Goal: Task Accomplishment & Management: Manage account settings

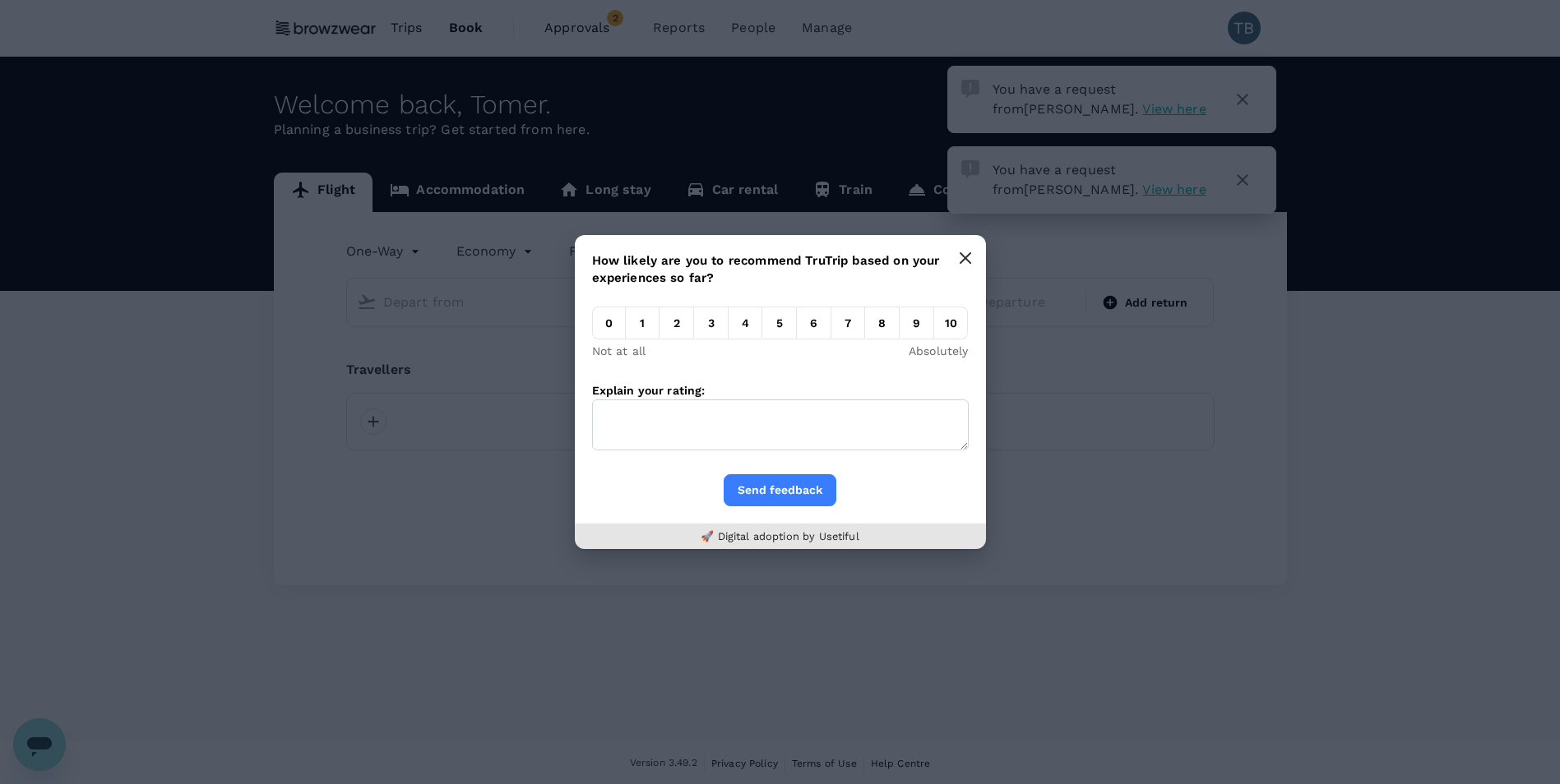
click at [979, 260] on button "button" at bounding box center [965, 258] width 33 height 33
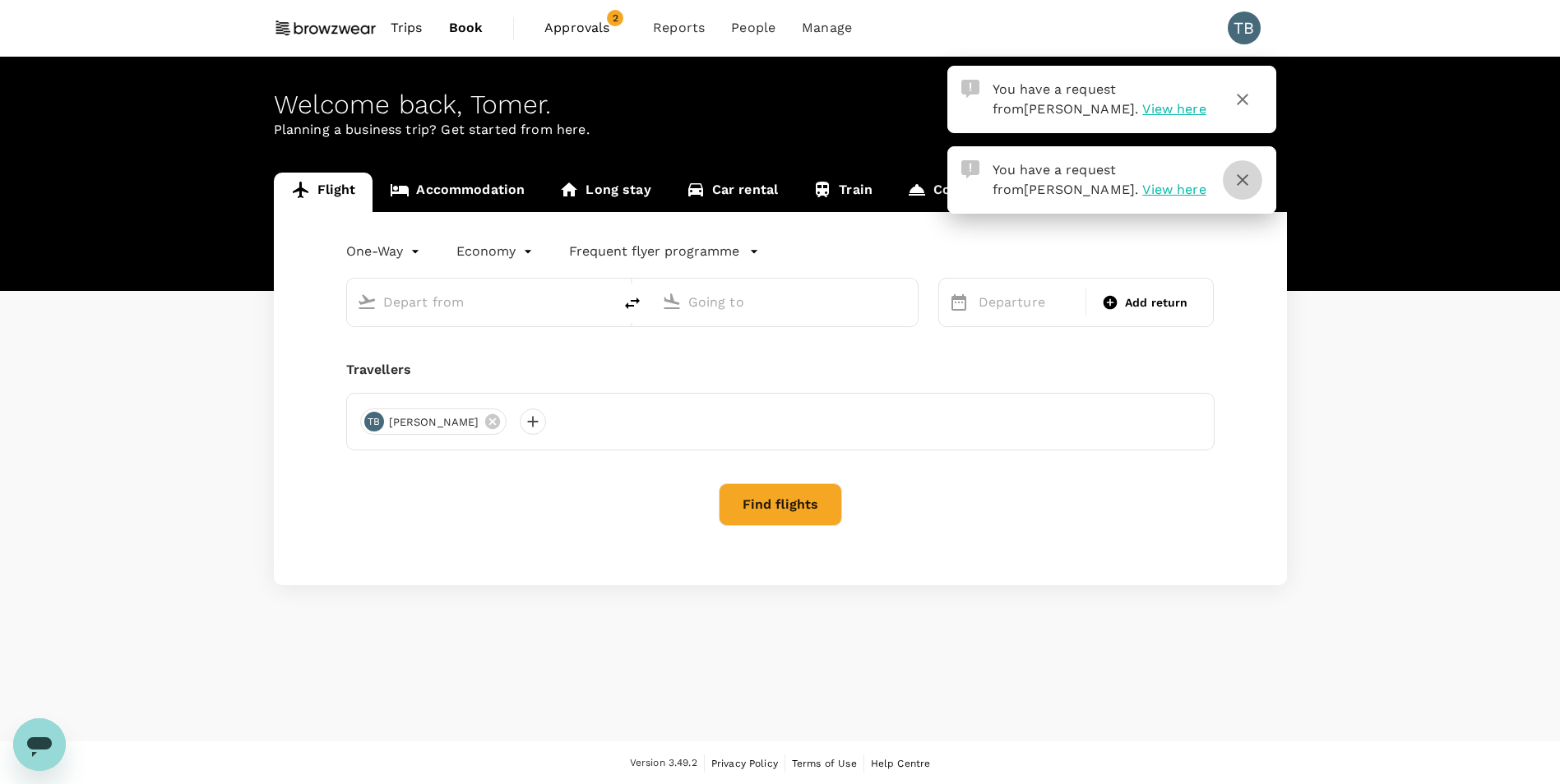
click at [1242, 176] on icon "button" at bounding box center [1242, 179] width 20 height 20
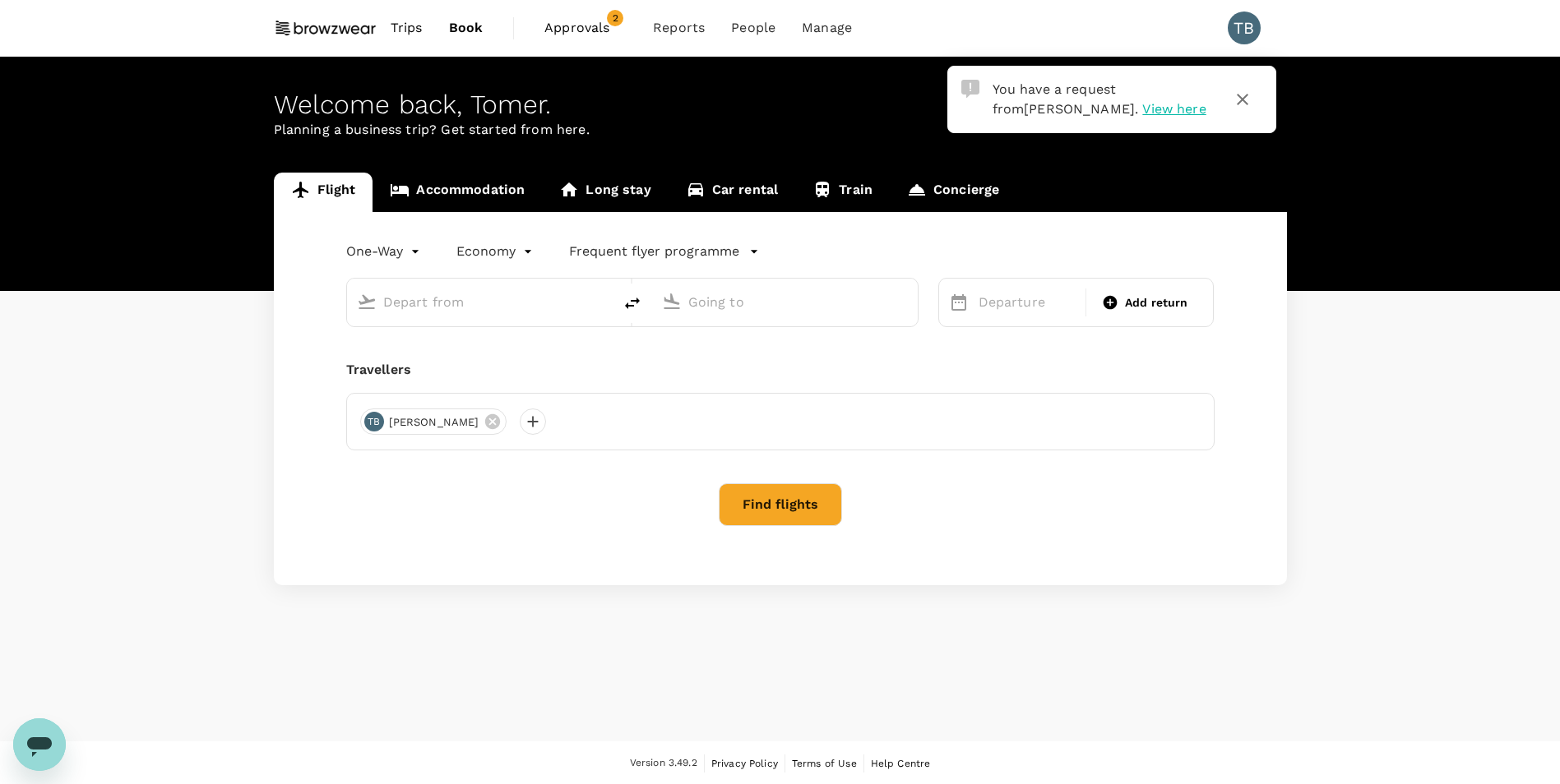
click at [1143, 105] on span "View here" at bounding box center [1174, 108] width 63 height 16
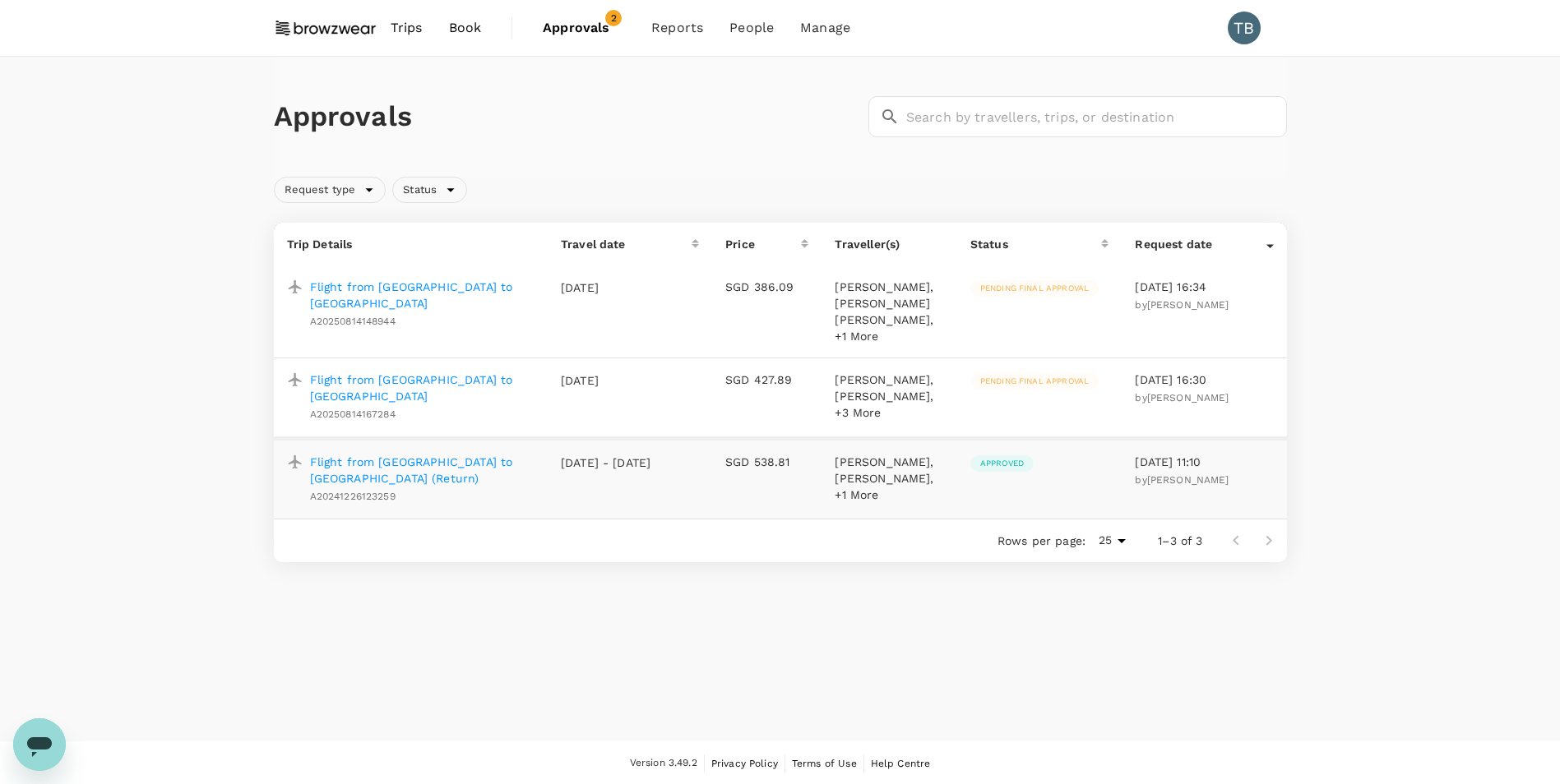
click at [869, 400] on p "[PERSON_NAME], [PERSON_NAME], +3 More" at bounding box center [889, 396] width 108 height 49
click at [415, 371] on p "Flight from [GEOGRAPHIC_DATA] to [GEOGRAPHIC_DATA]" at bounding box center [422, 387] width 225 height 33
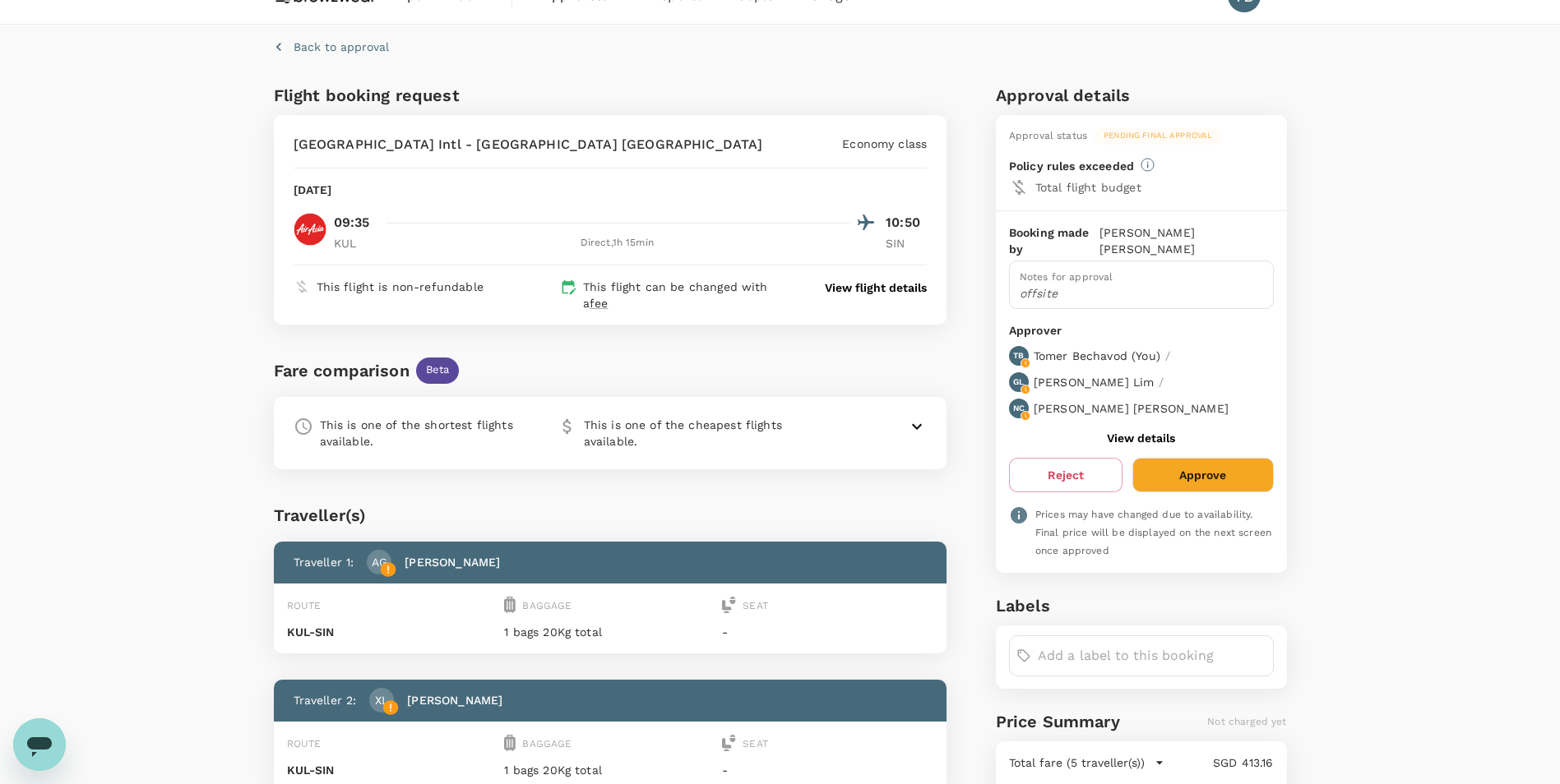
scroll to position [82, 0]
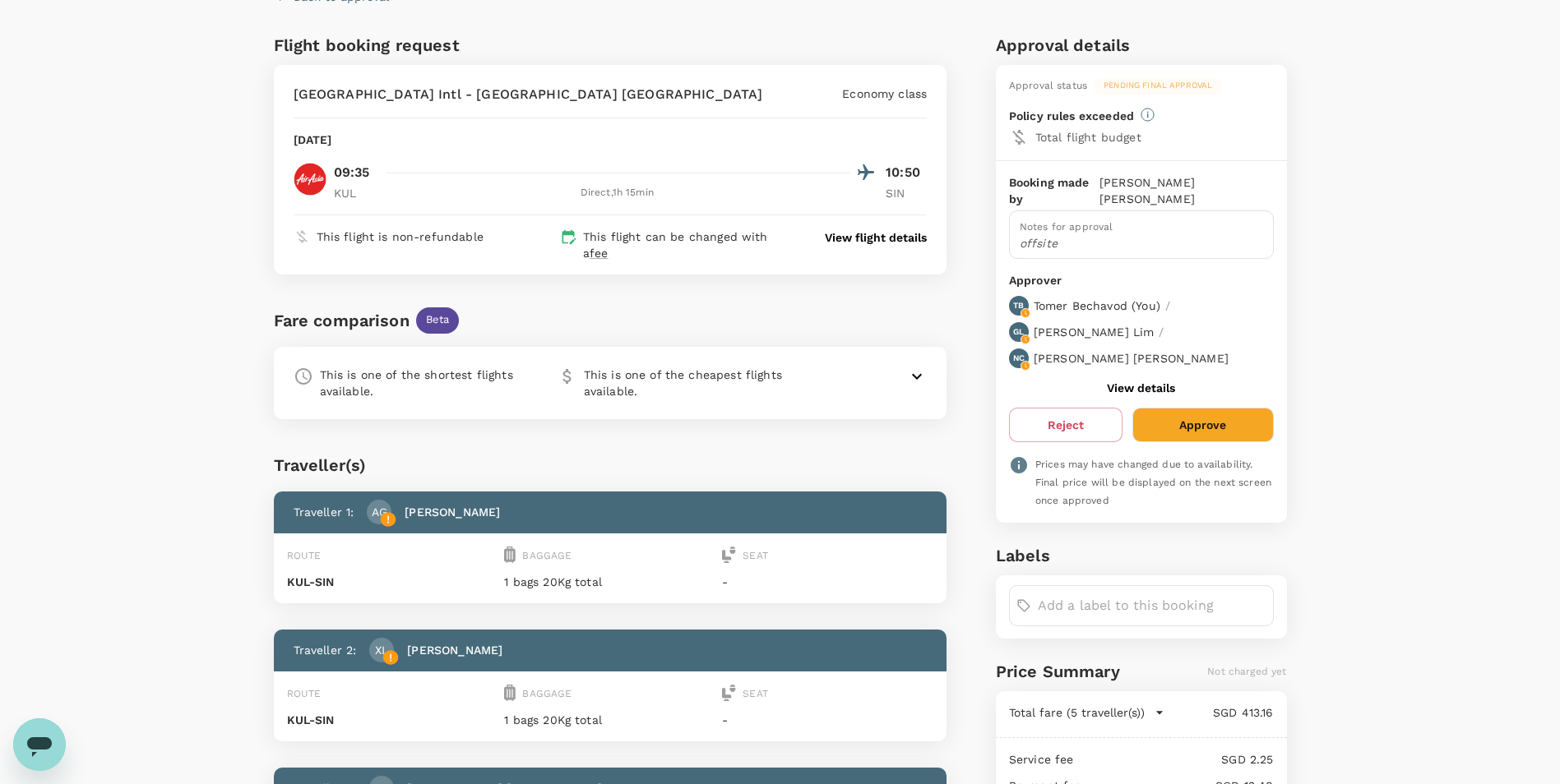
click at [1140, 382] on button "View details" at bounding box center [1141, 388] width 68 height 13
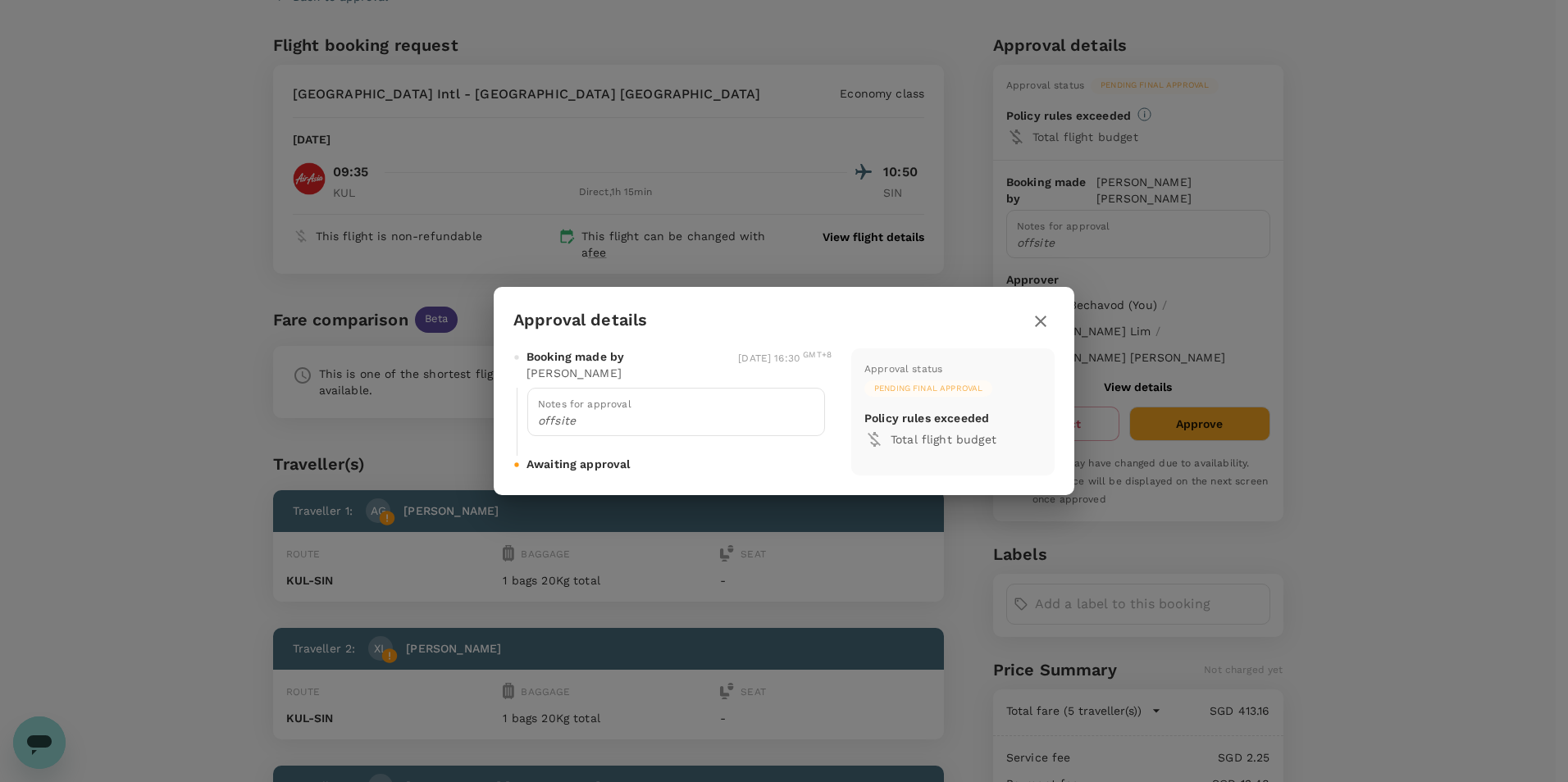
click at [1043, 314] on icon "button" at bounding box center [1040, 321] width 20 height 20
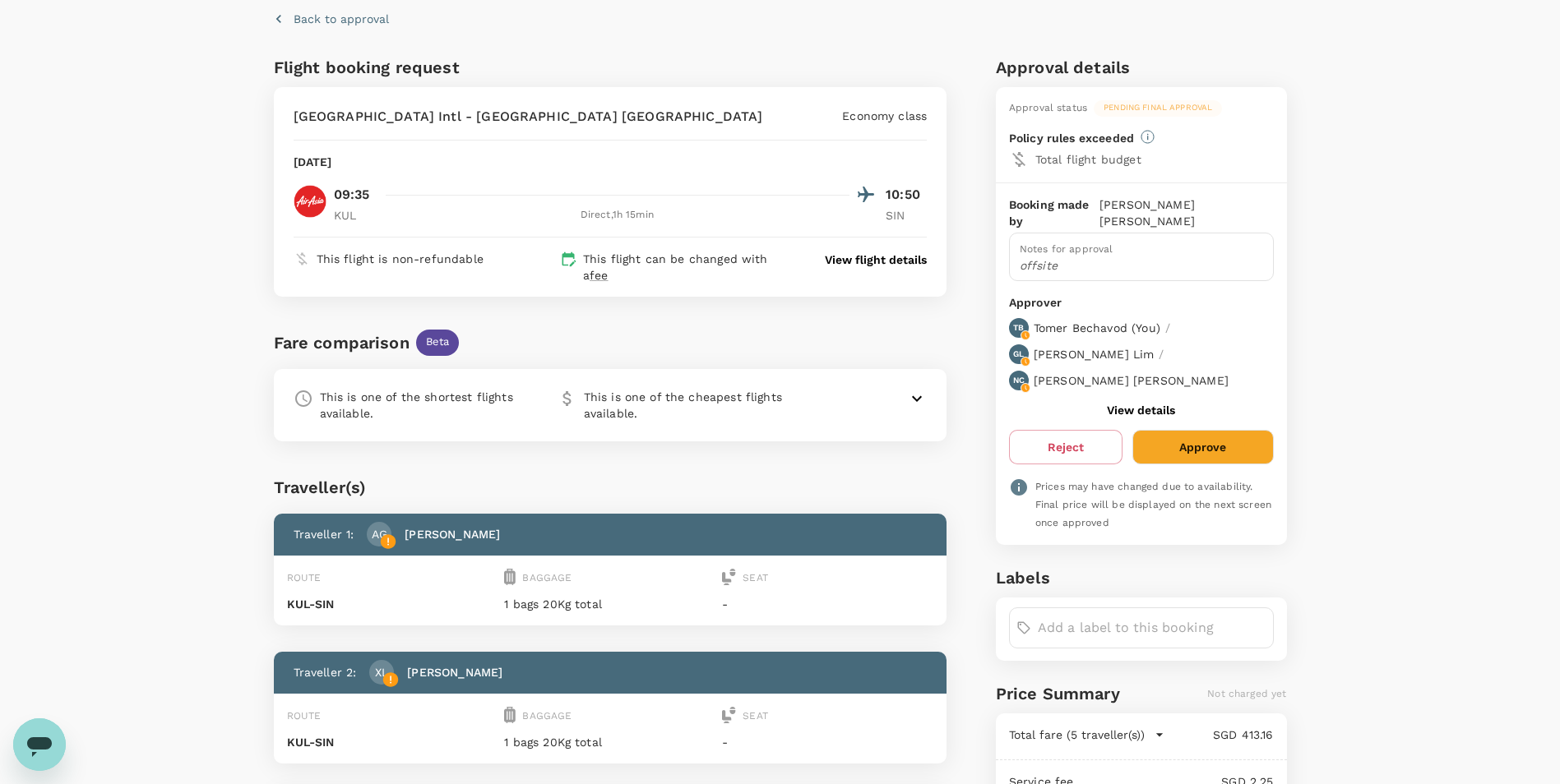
scroll to position [38, 0]
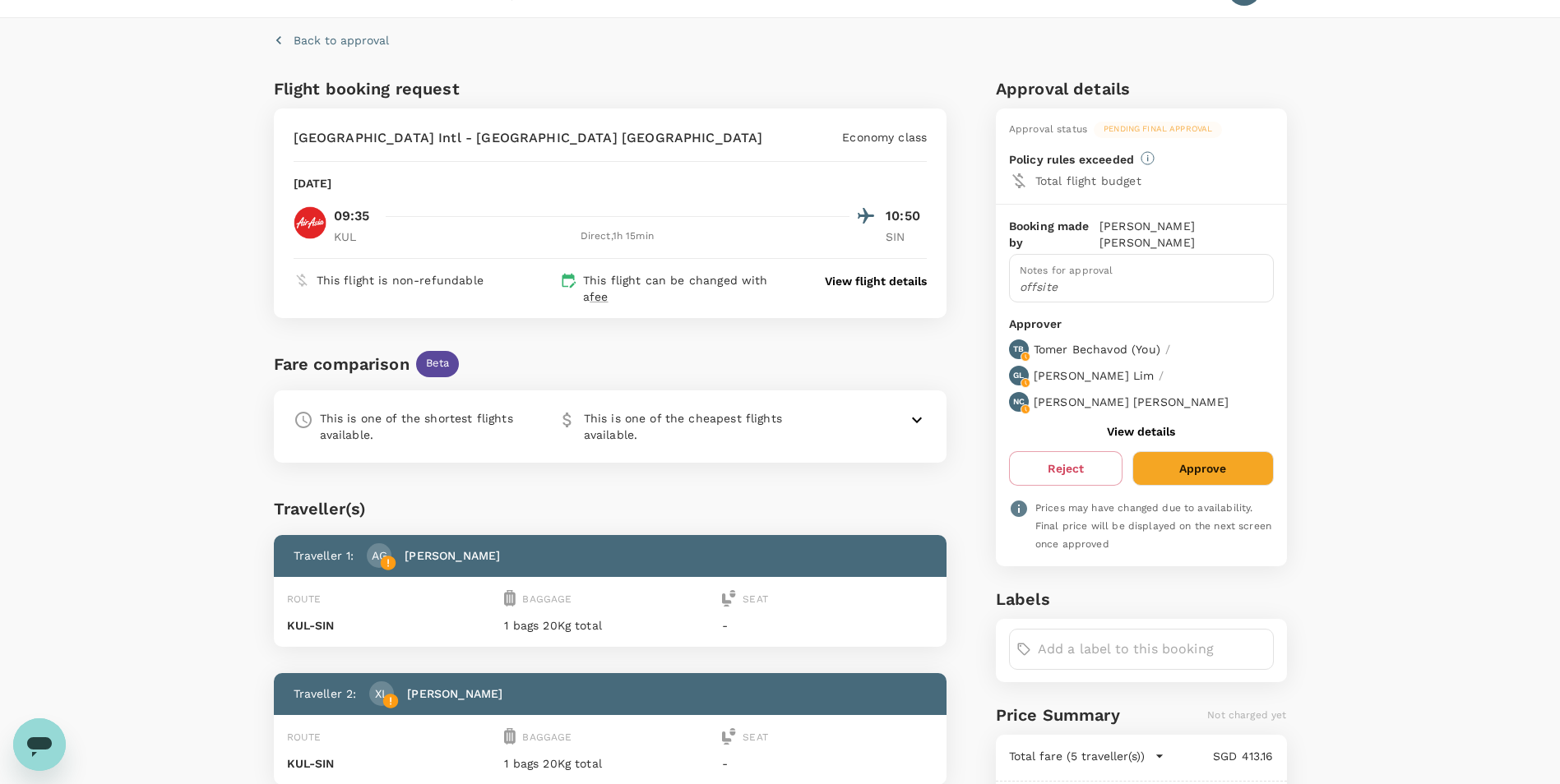
drag, startPoint x: 1202, startPoint y: 426, endPoint x: 1510, endPoint y: 424, distance: 308.0
click at [1510, 424] on div "Back to approval Flight booking request [GEOGRAPHIC_DATA] Intl - [GEOGRAPHIC_DA…" at bounding box center [780, 707] width 1560 height 1379
click at [1175, 452] on button "Approve" at bounding box center [1202, 469] width 141 height 35
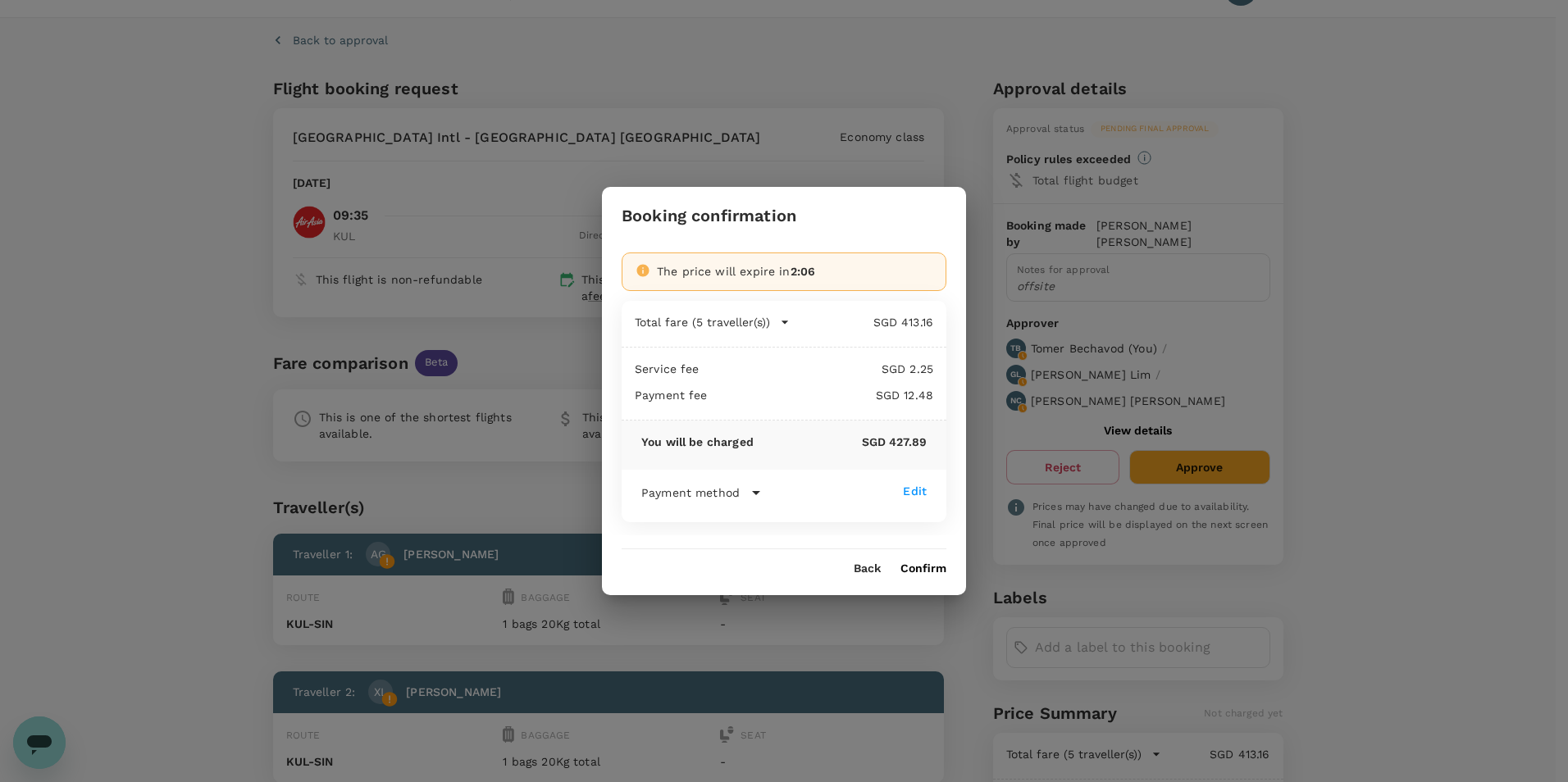
click at [919, 570] on button "Confirm" at bounding box center [923, 569] width 46 height 13
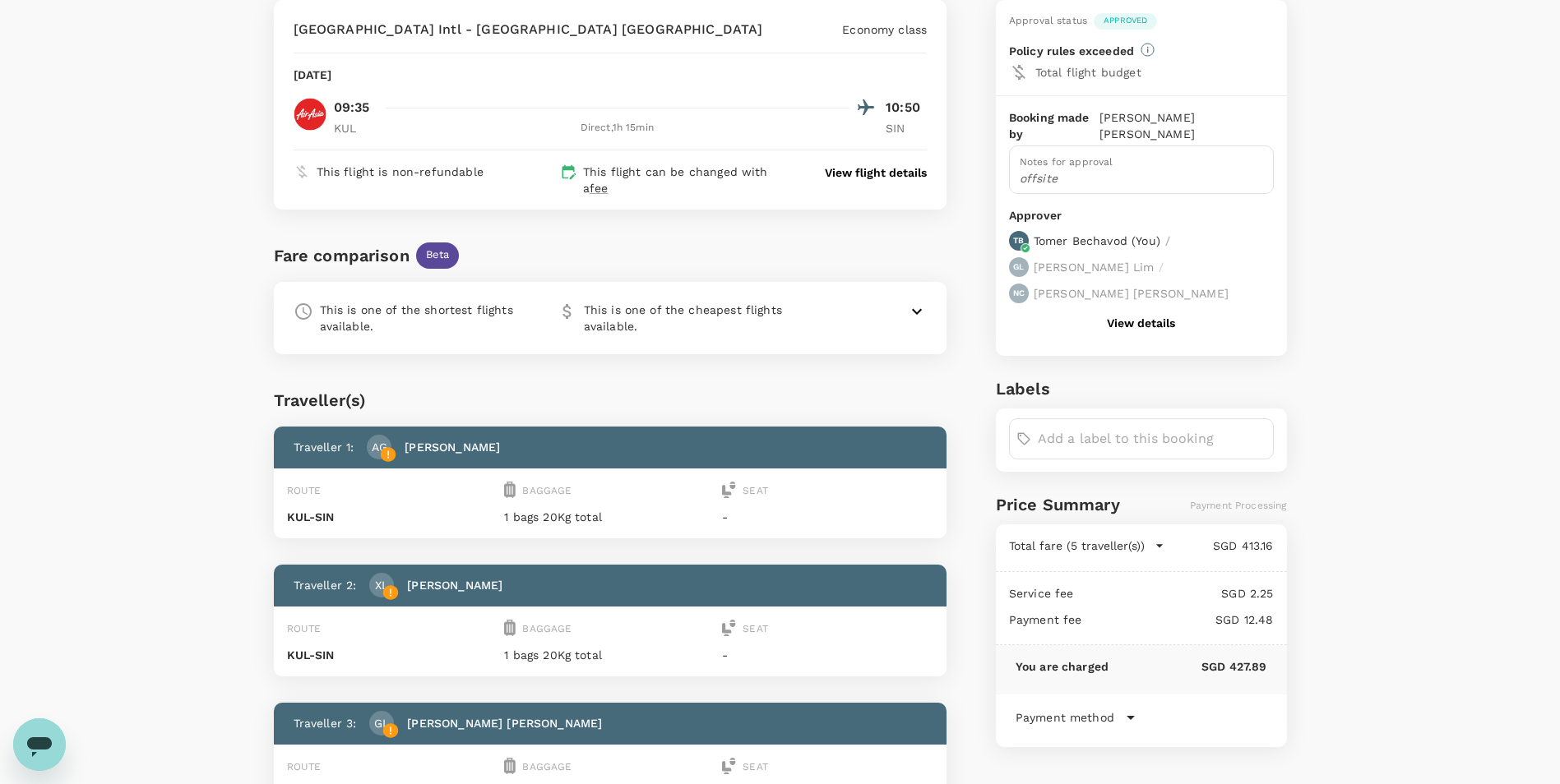
scroll to position [0, 0]
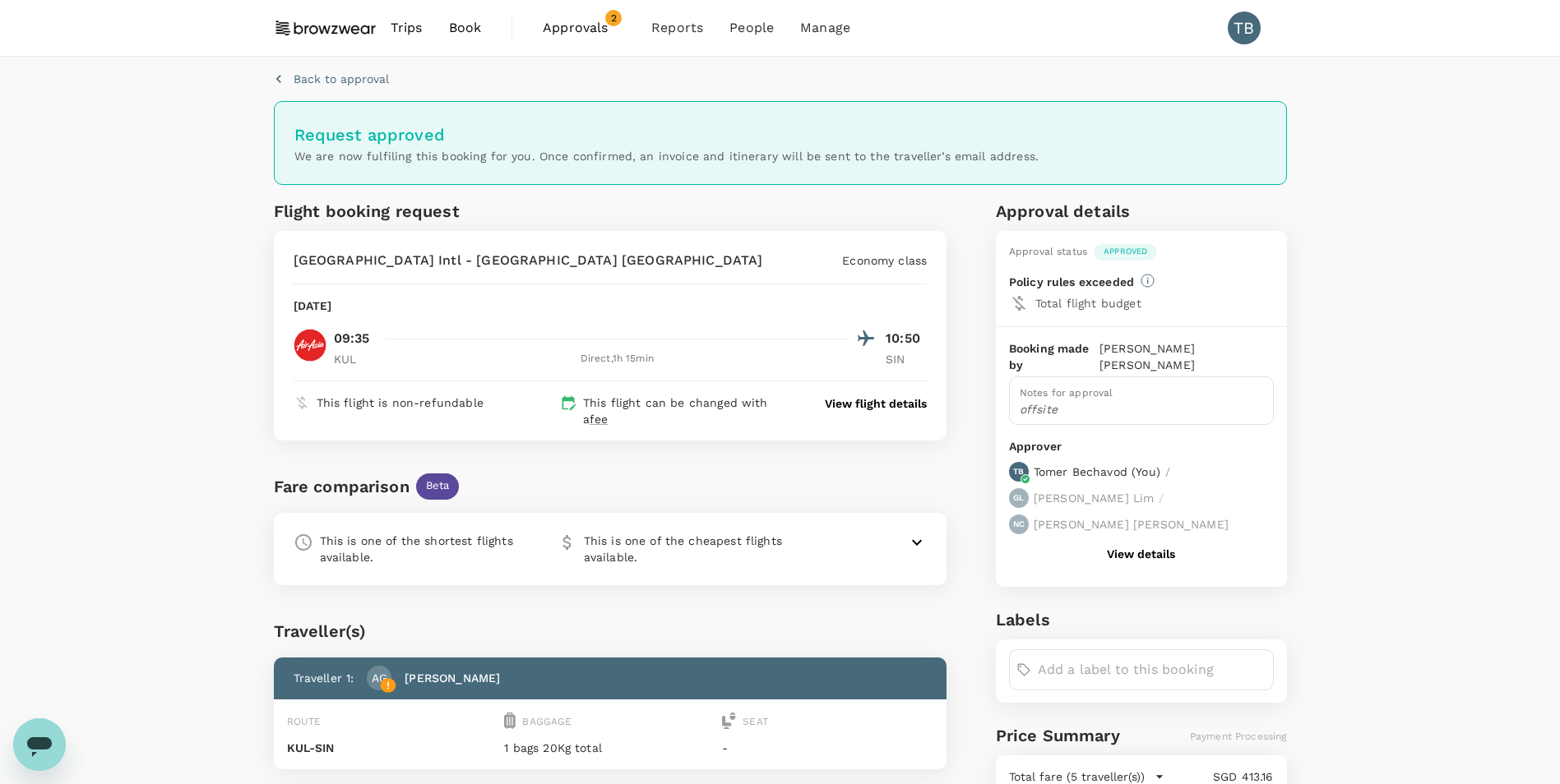
click at [578, 36] on span "Approvals" at bounding box center [583, 27] width 82 height 20
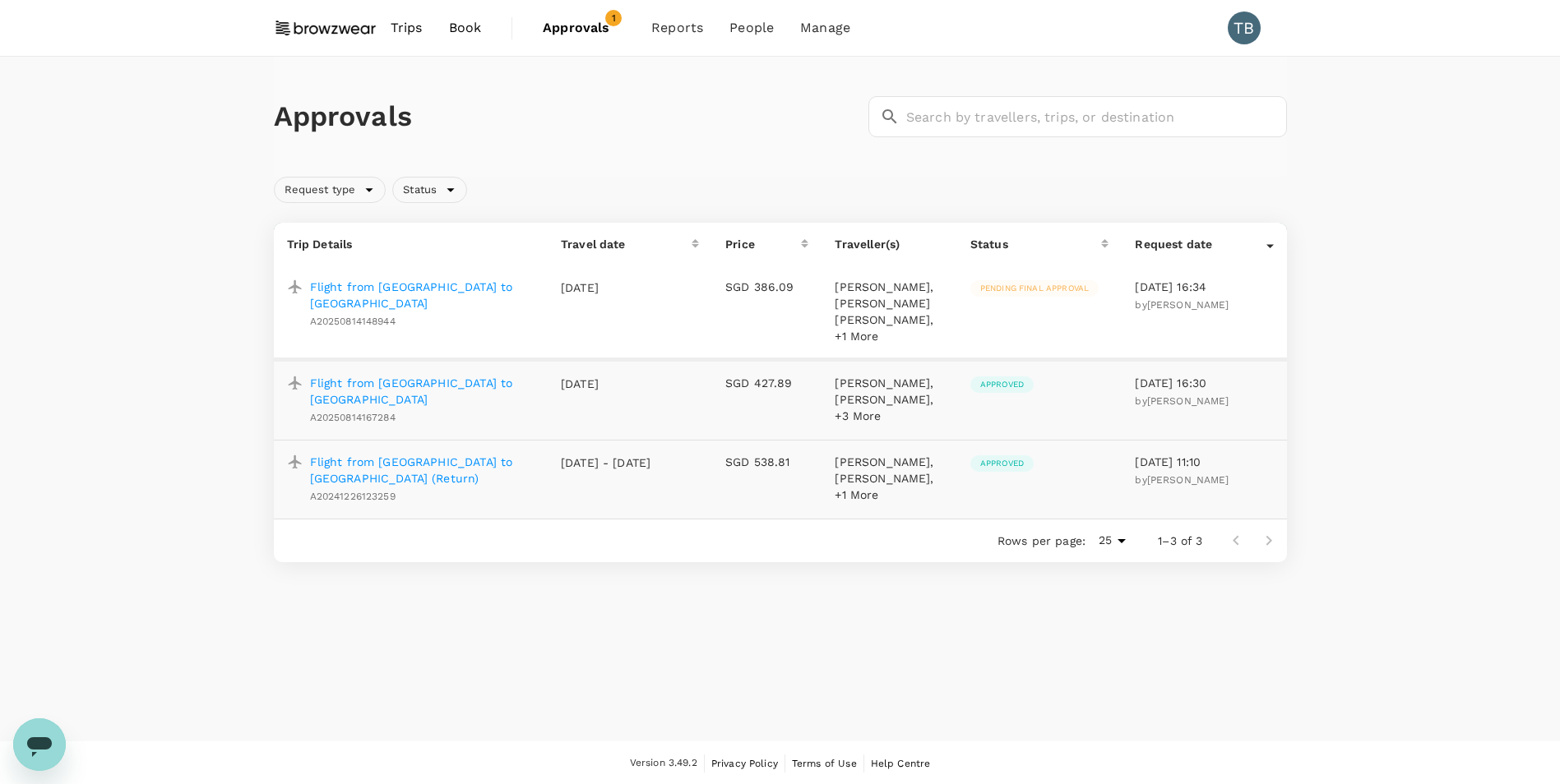
click at [514, 287] on p "Flight from [GEOGRAPHIC_DATA] to [GEOGRAPHIC_DATA]" at bounding box center [422, 295] width 225 height 33
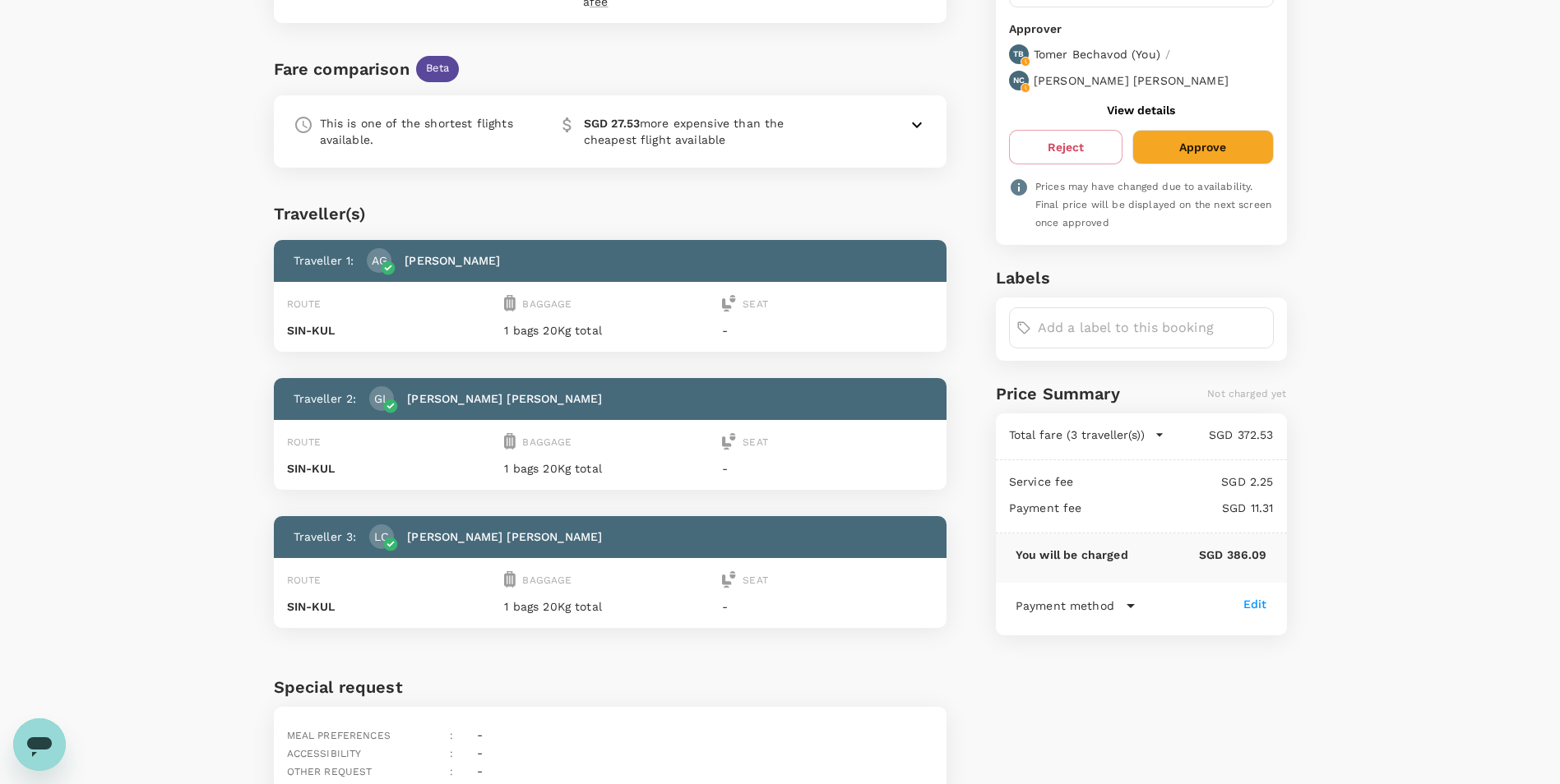
scroll to position [338, 0]
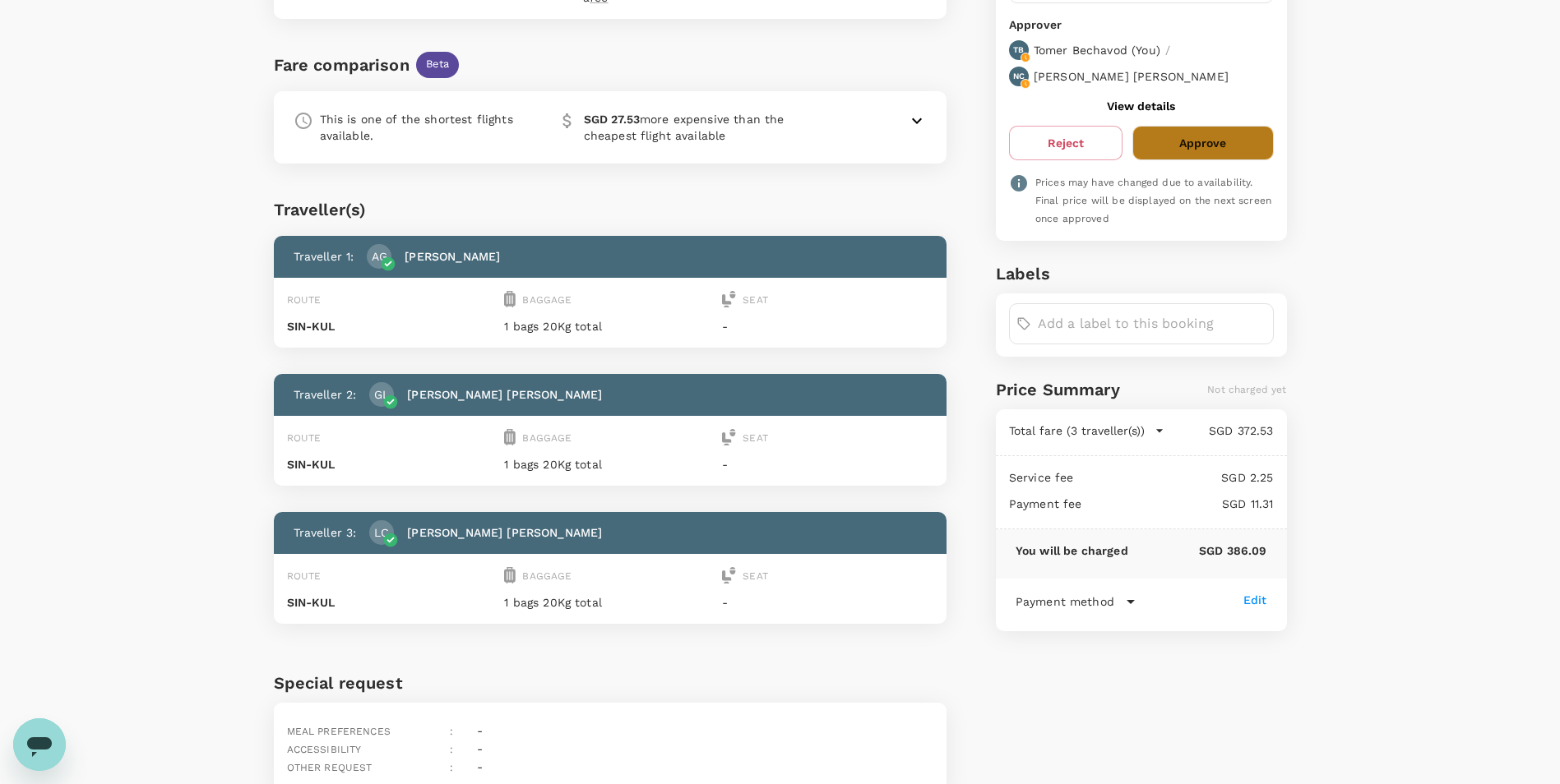
click at [1225, 126] on button "Approve" at bounding box center [1202, 143] width 141 height 35
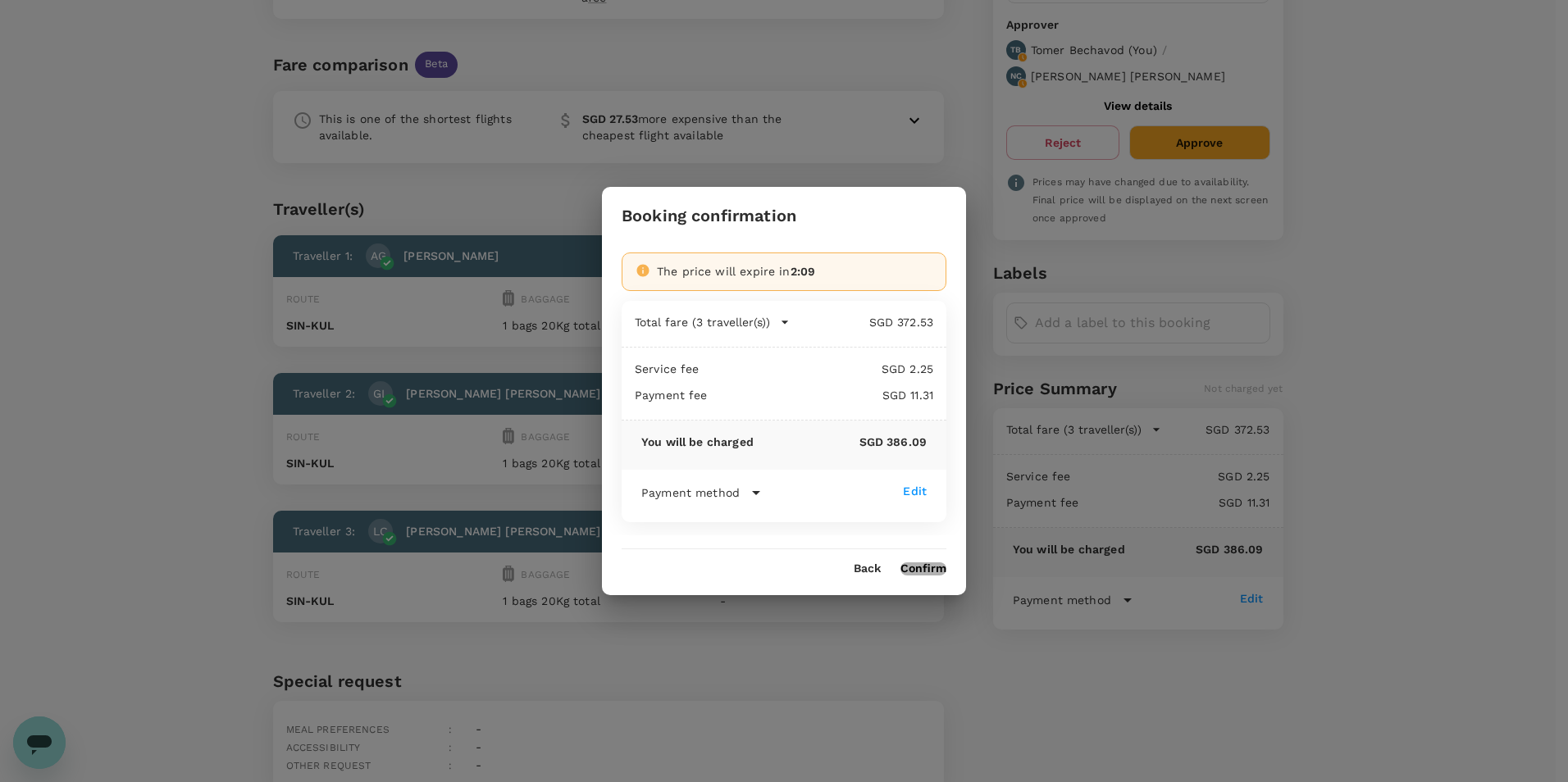
click at [929, 563] on button "Confirm" at bounding box center [923, 569] width 46 height 13
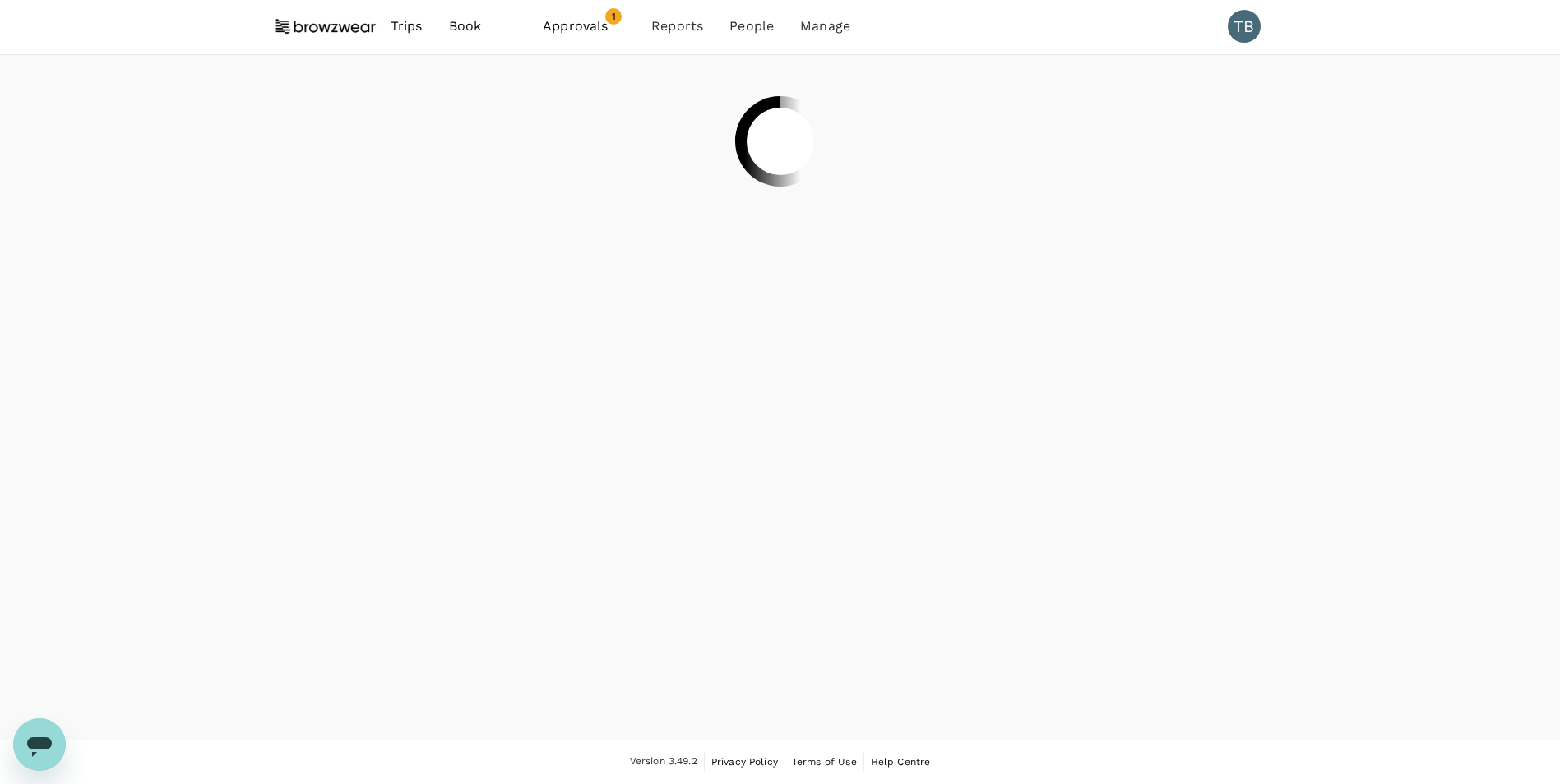
scroll to position [0, 0]
